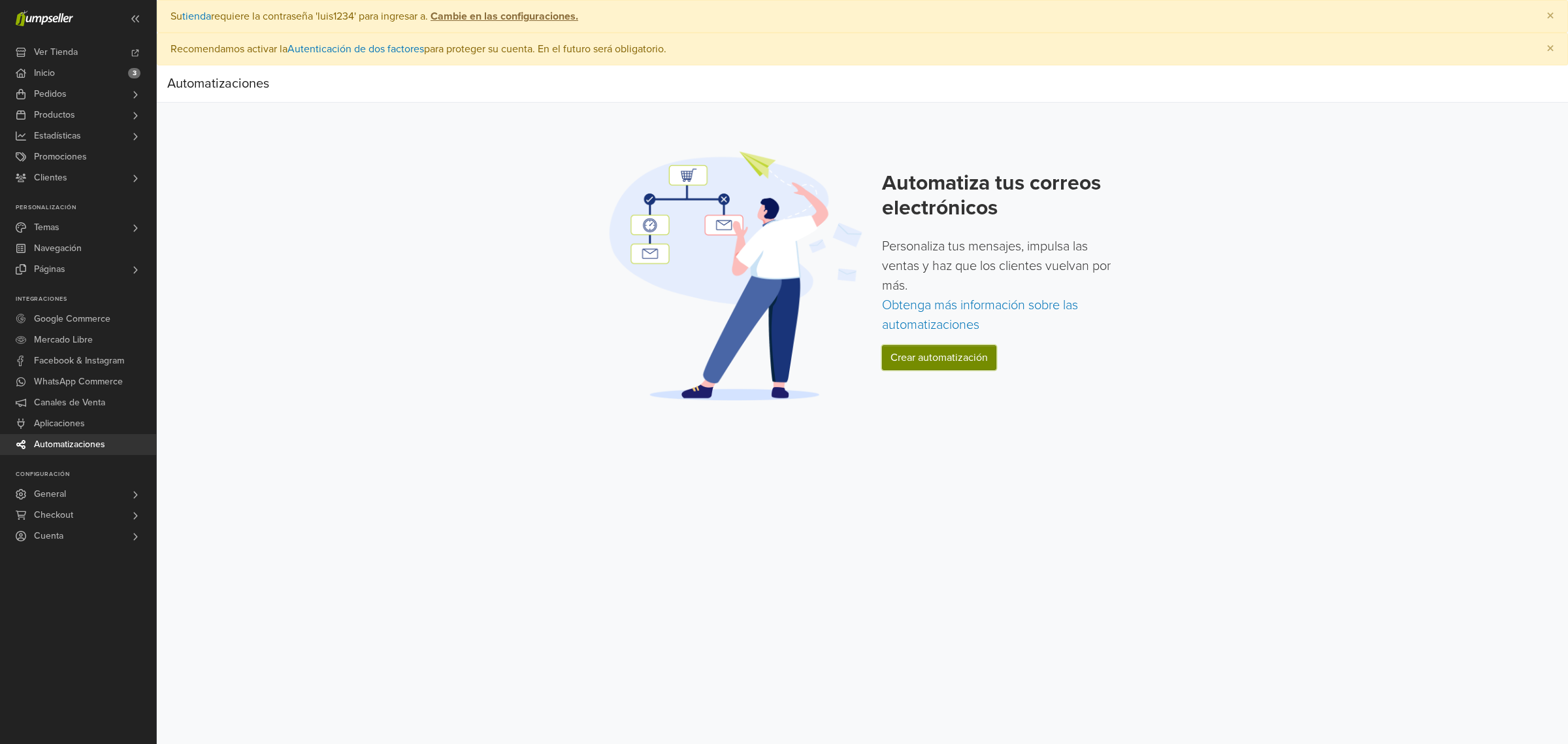
click at [944, 351] on link "Crear automatización" at bounding box center [939, 358] width 114 height 25
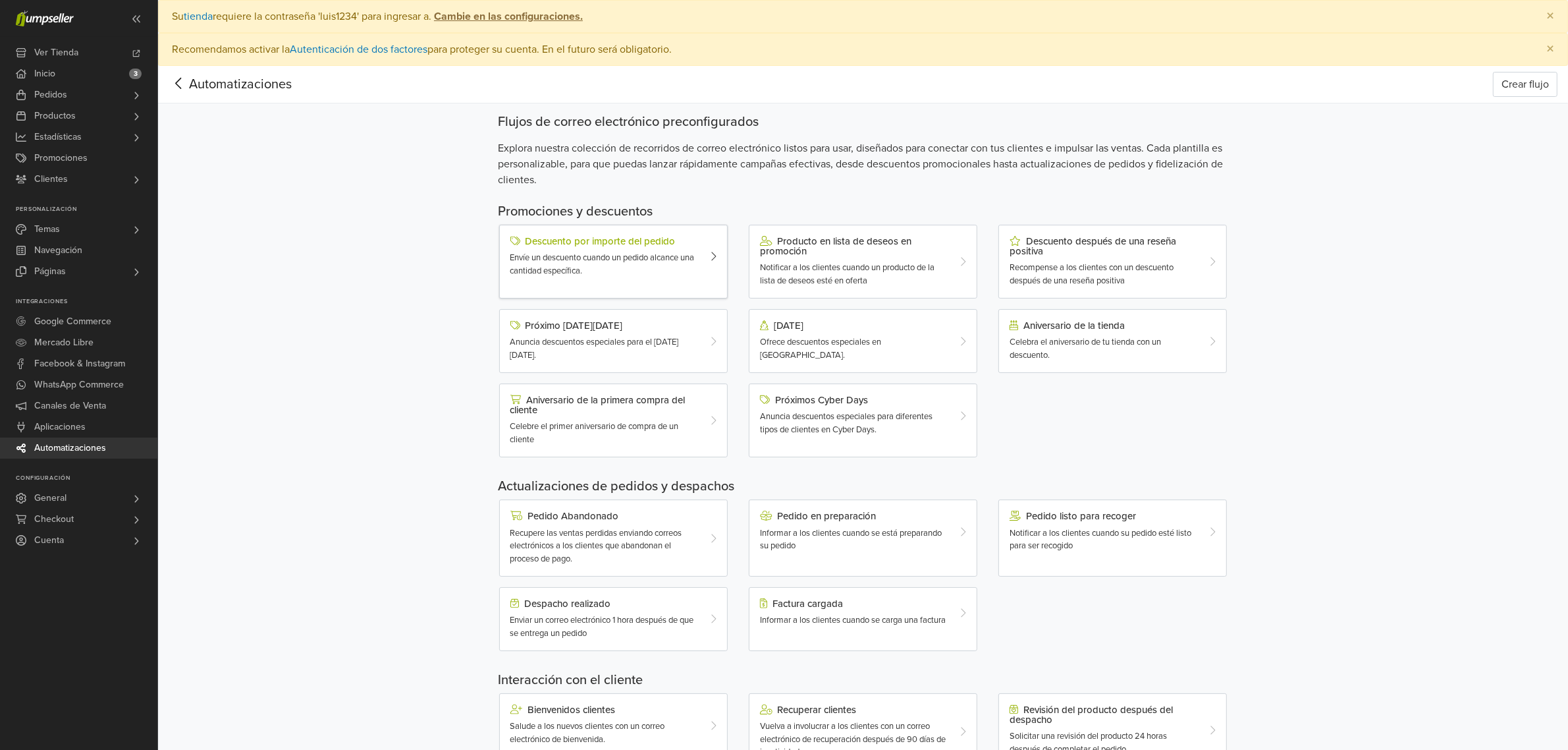
click at [614, 275] on div "Envíe un descuento cuando un pedido alcance una cantidad específica." at bounding box center [604, 264] width 188 height 26
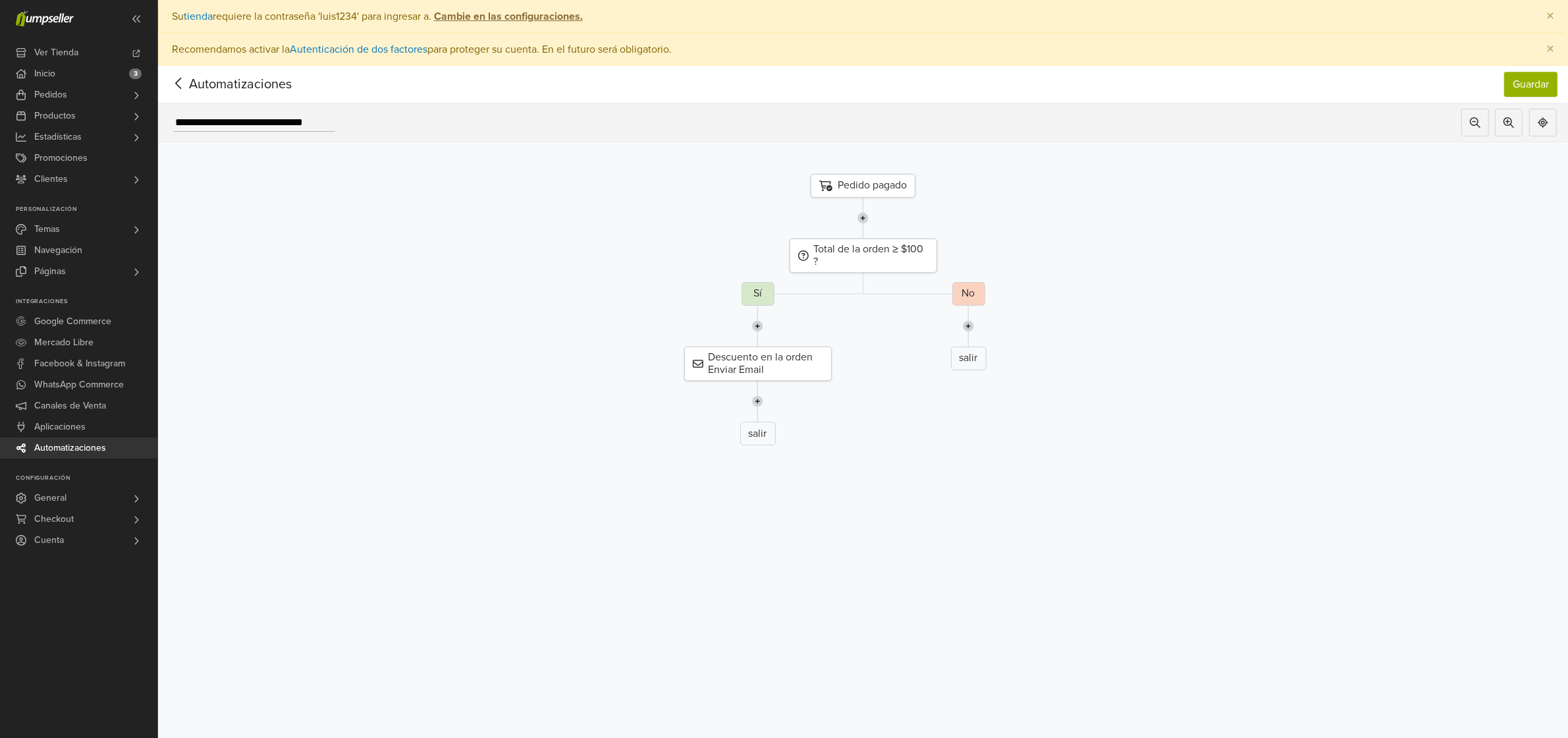
click at [177, 81] on icon at bounding box center [179, 83] width 21 height 17
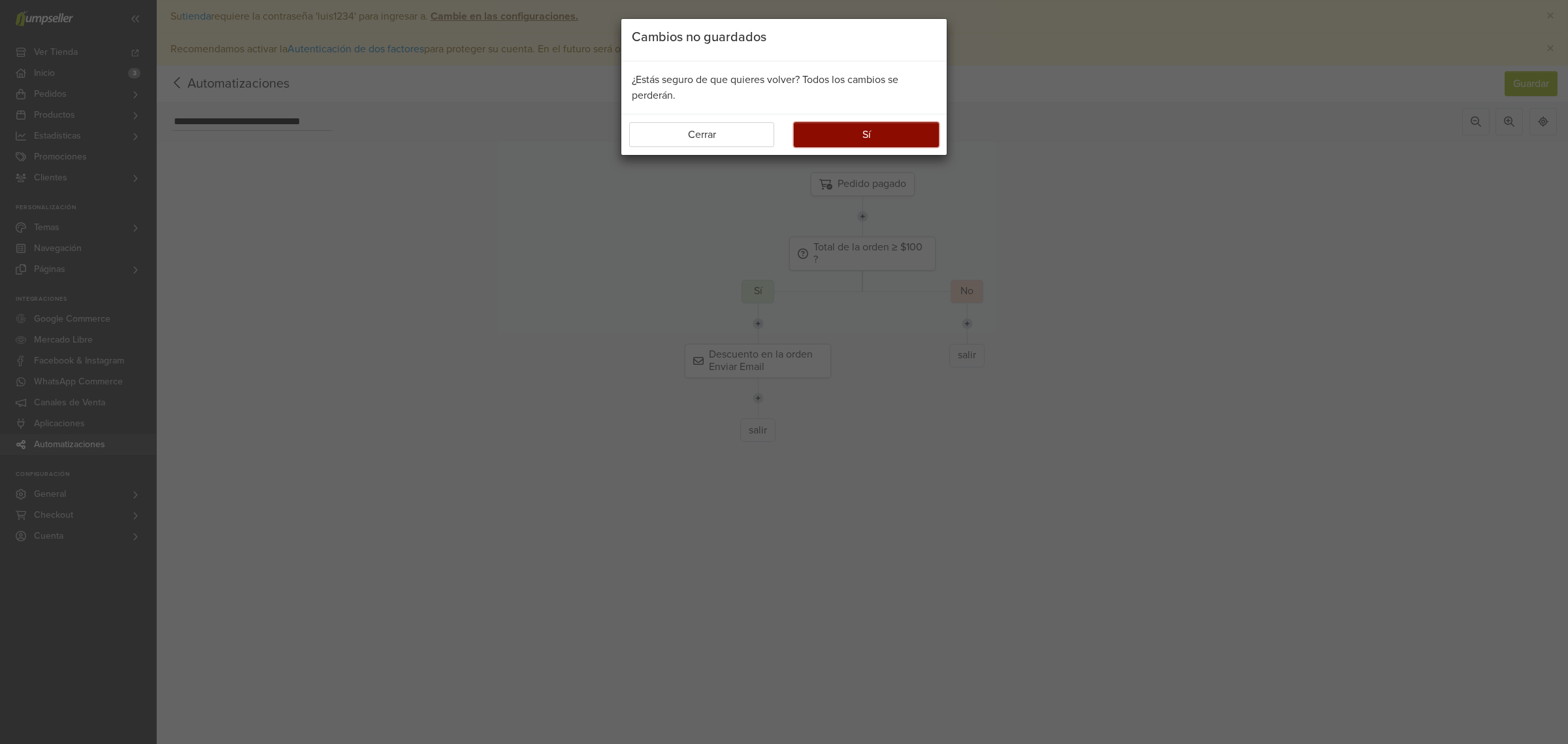
click at [859, 138] on button "Sí" at bounding box center [866, 135] width 145 height 25
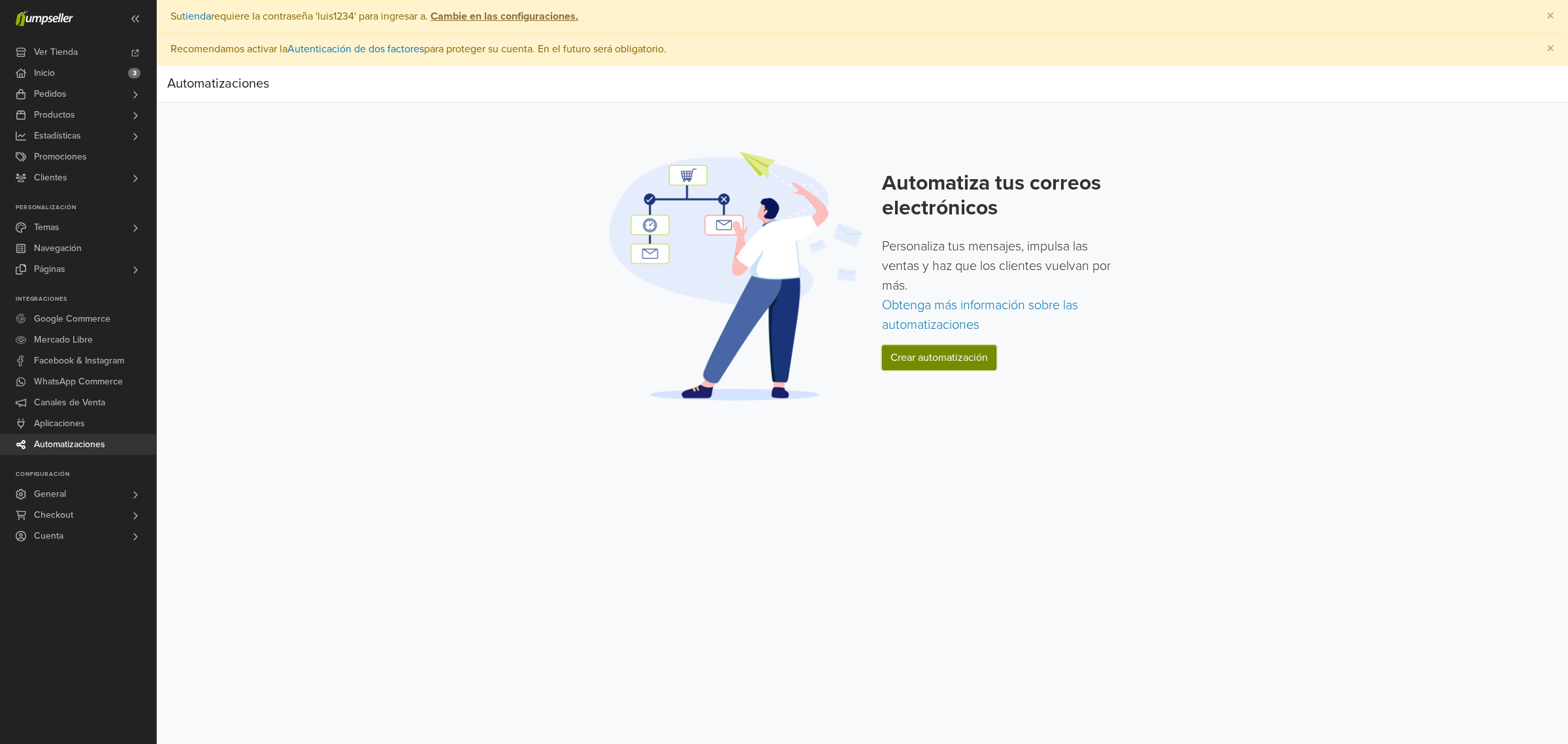
click at [931, 358] on link "Crear automatización" at bounding box center [939, 358] width 114 height 25
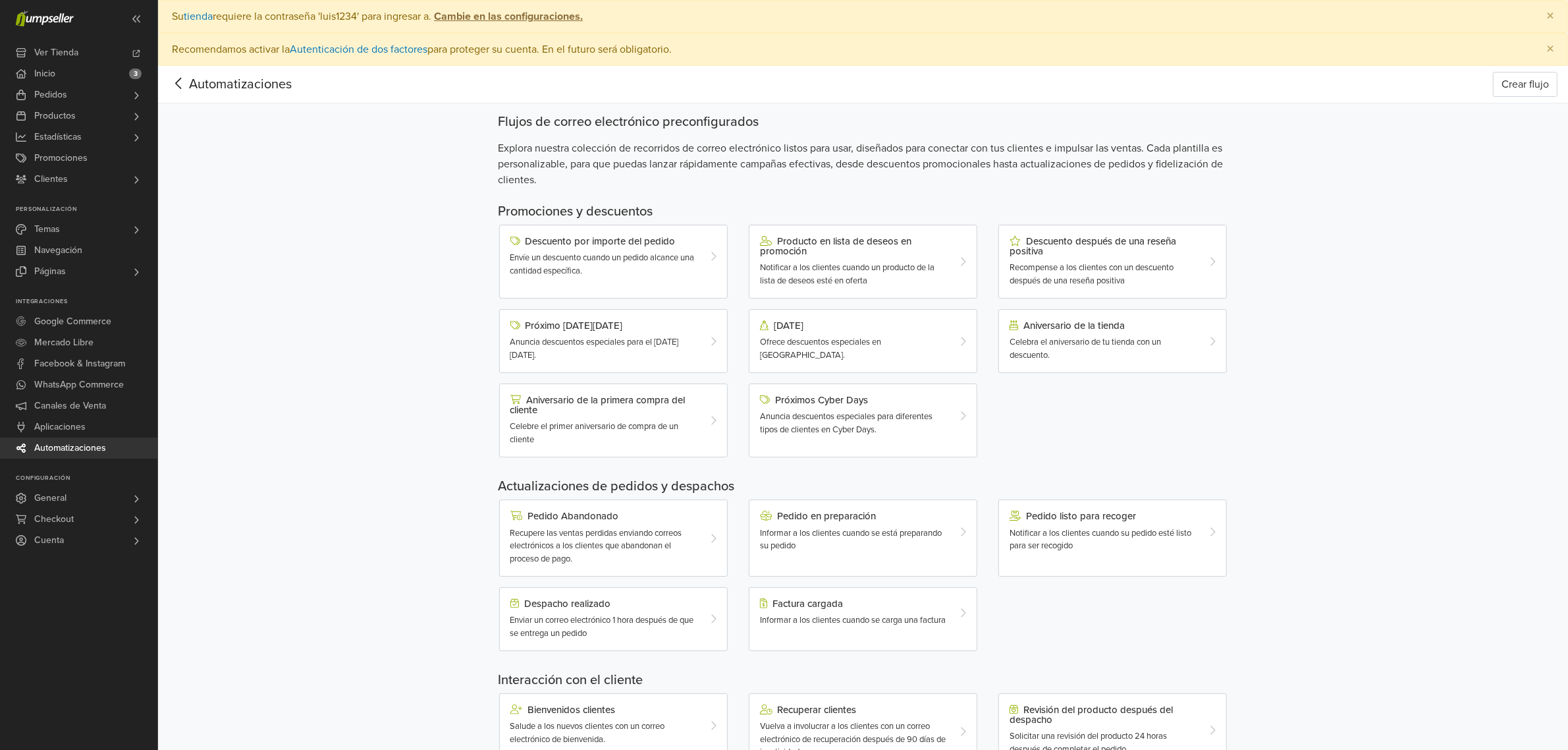
scroll to position [158, 0]
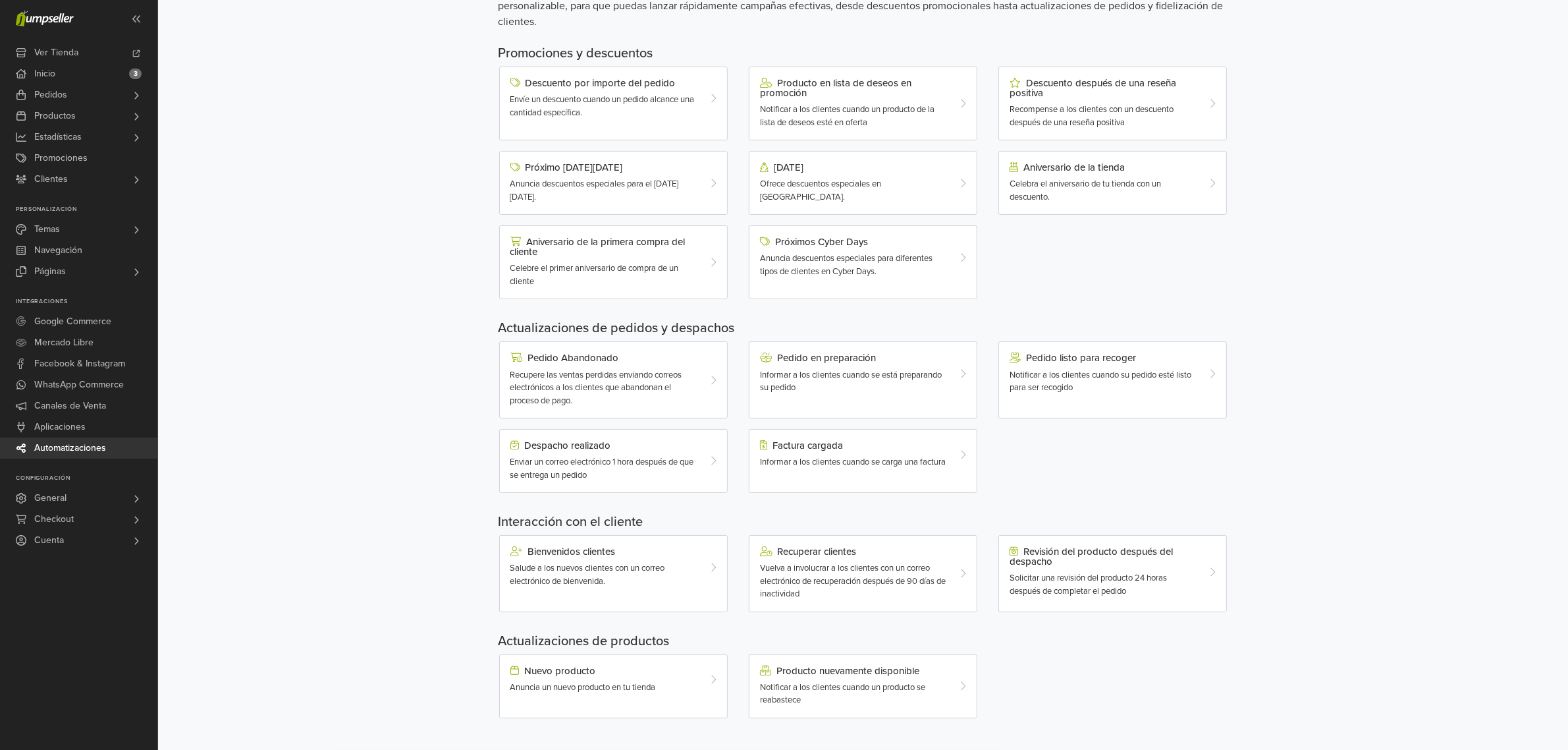
click at [620, 669] on div "Nuevo producto" at bounding box center [604, 671] width 188 height 11
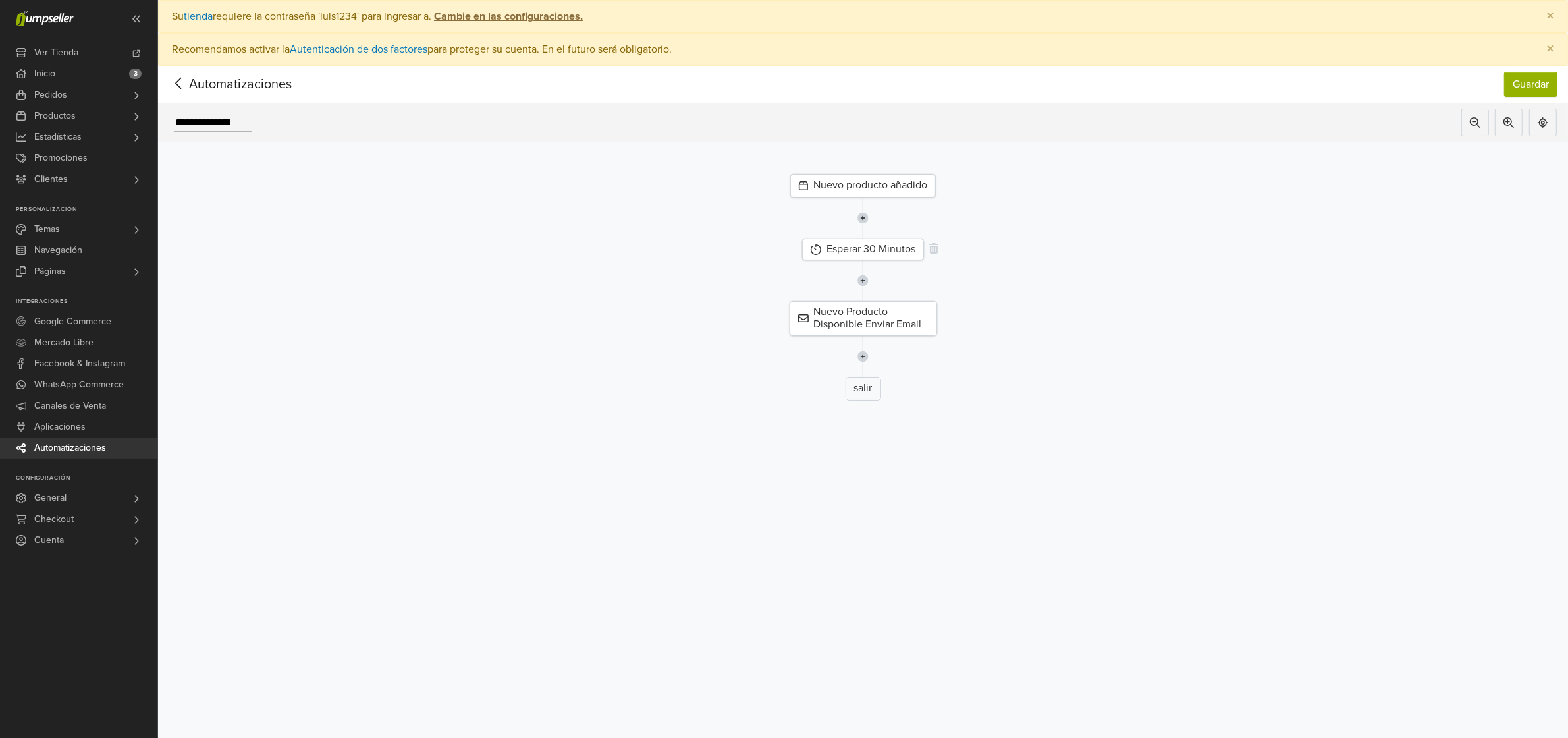
click at [900, 249] on div "Esperar 30 Minutos" at bounding box center [863, 249] width 122 height 22
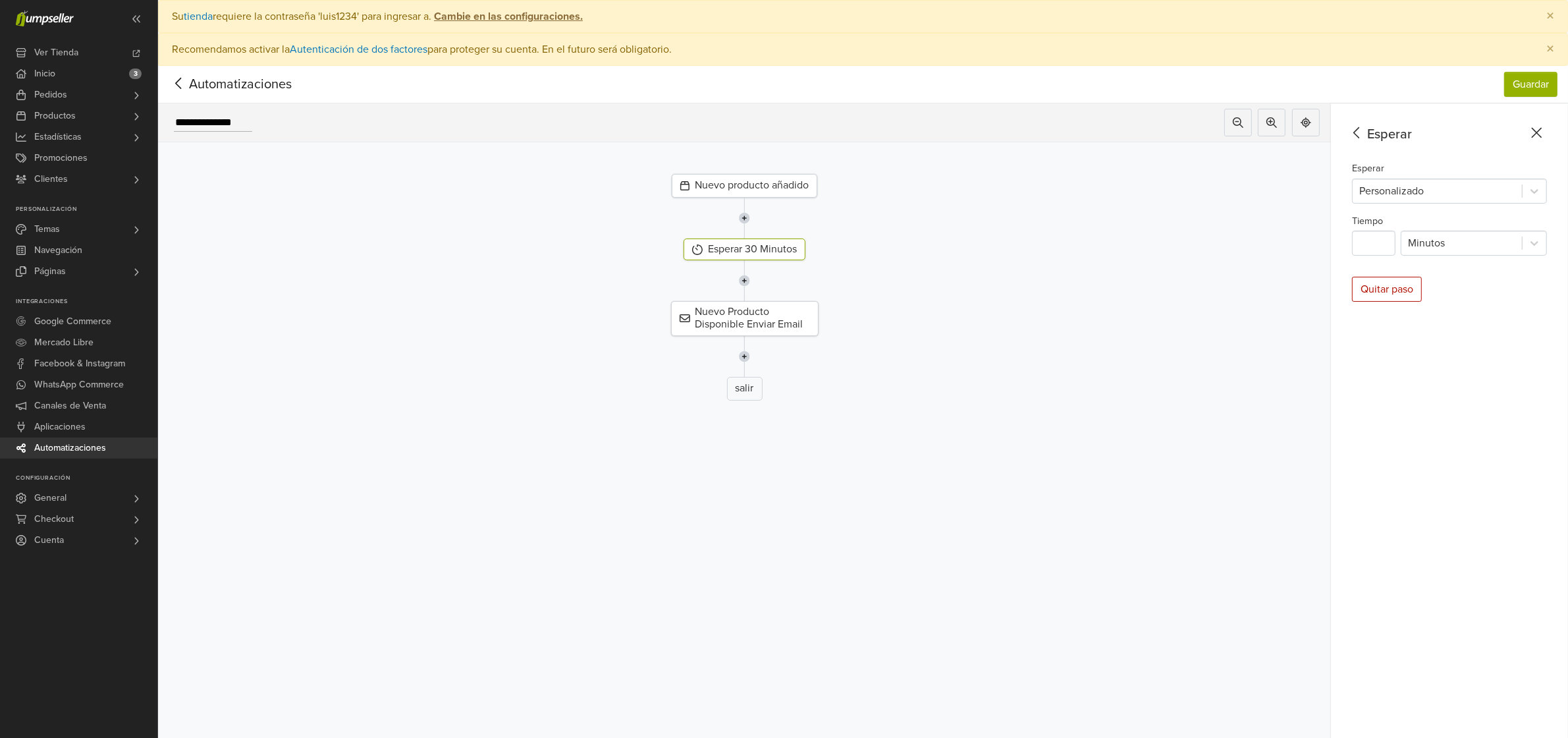
click at [1365, 130] on icon at bounding box center [1357, 133] width 21 height 17
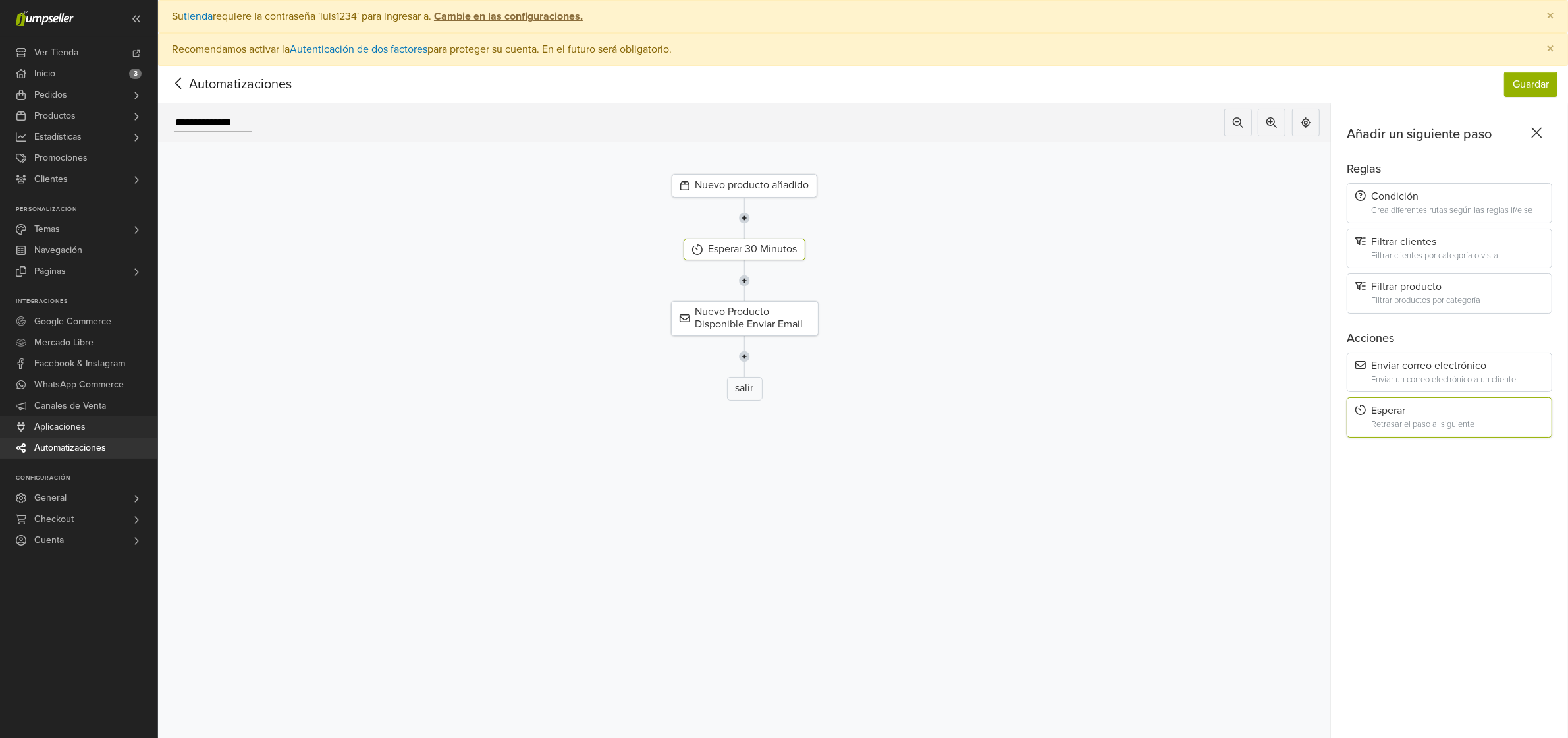
click at [111, 425] on link "Aplicaciones" at bounding box center [79, 427] width 157 height 21
